Goal: Communication & Community: Answer question/provide support

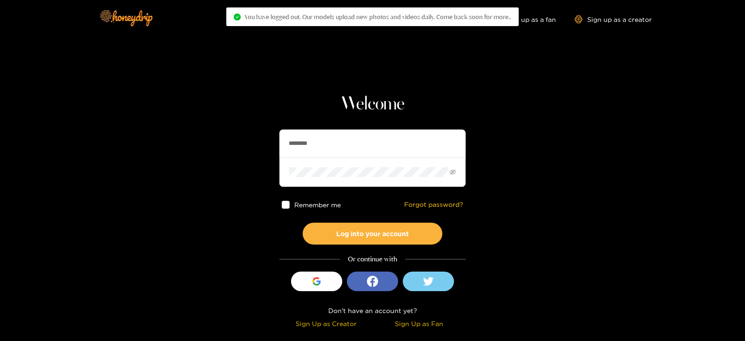
drag, startPoint x: 324, startPoint y: 140, endPoint x: 277, endPoint y: 157, distance: 50.4
click at [272, 155] on section "Welcome ******** Remember me Forgot password? Log into your account Or continue…" at bounding box center [372, 165] width 745 height 331
type input "*********"
click at [303, 223] on button "Log into your account" at bounding box center [373, 234] width 140 height 22
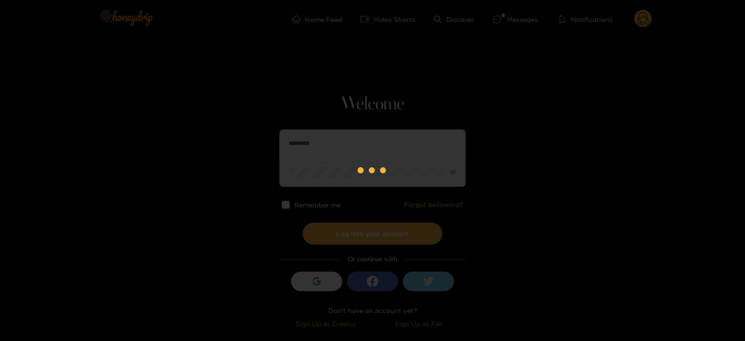
click at [522, 20] on div at bounding box center [372, 170] width 745 height 341
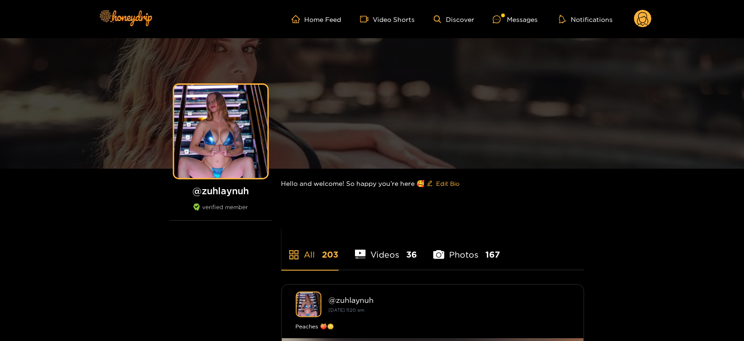
click at [522, 20] on div "Messages" at bounding box center [515, 19] width 45 height 11
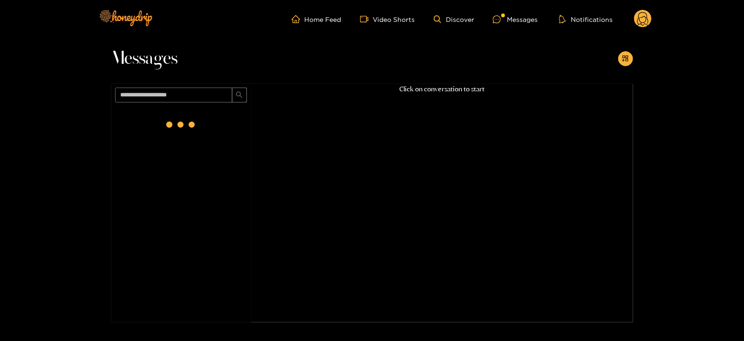
click at [163, 129] on div at bounding box center [181, 124] width 37 height 37
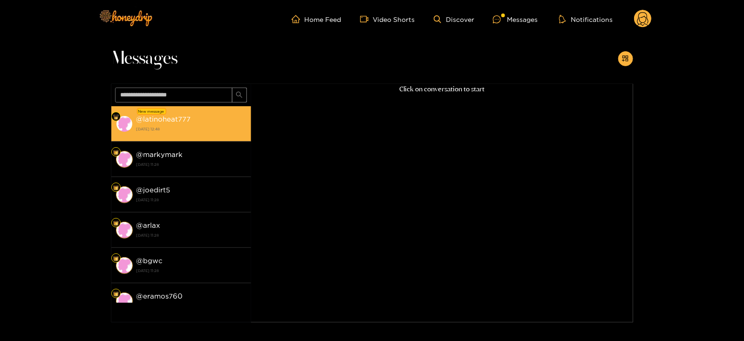
click at [228, 128] on strong "[DATE] 12:48" at bounding box center [191, 129] width 110 height 8
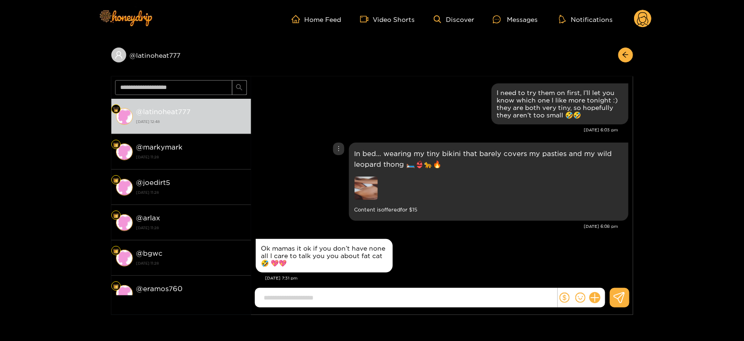
scroll to position [972, 0]
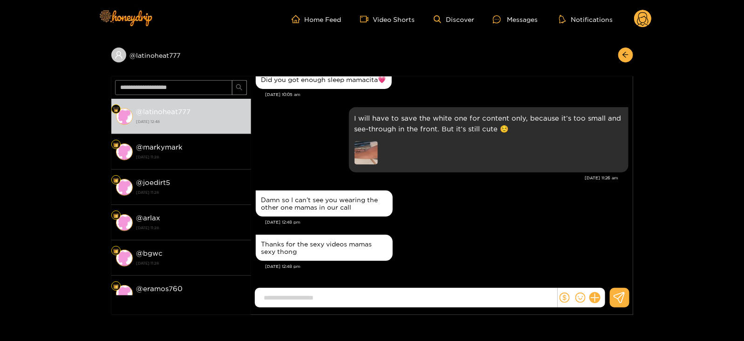
click at [356, 289] on form at bounding box center [406, 298] width 303 height 20
click at [351, 297] on input at bounding box center [408, 297] width 298 height 15
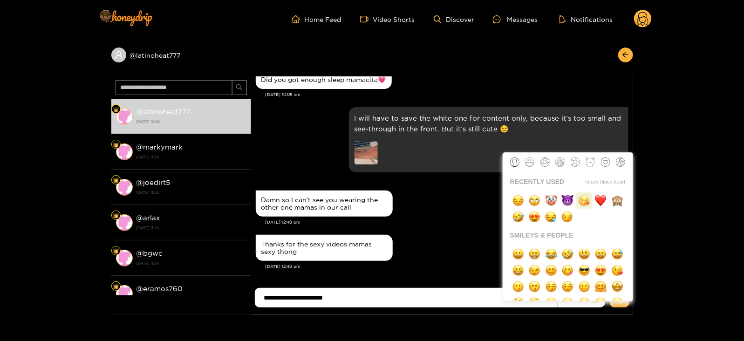
click at [582, 197] on img "button" at bounding box center [584, 201] width 12 height 12
type input "**********"
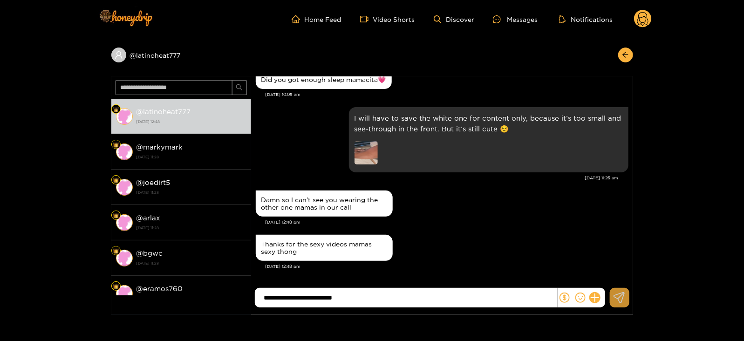
click at [624, 288] on button at bounding box center [620, 298] width 20 height 20
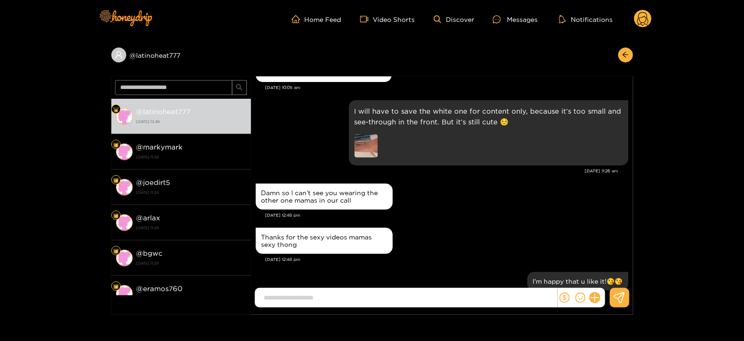
scroll to position [1008, 0]
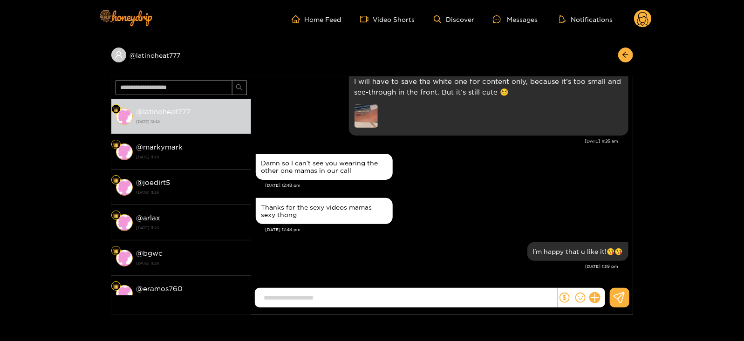
click at [643, 20] on circle at bounding box center [643, 19] width 18 height 18
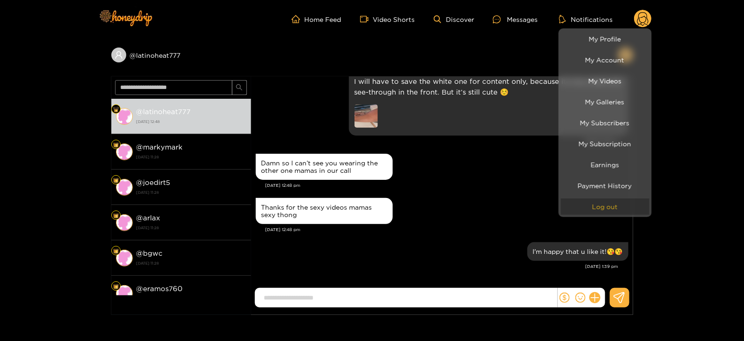
click at [579, 209] on button "Log out" at bounding box center [605, 206] width 88 height 16
